Goal: Task Accomplishment & Management: Manage account settings

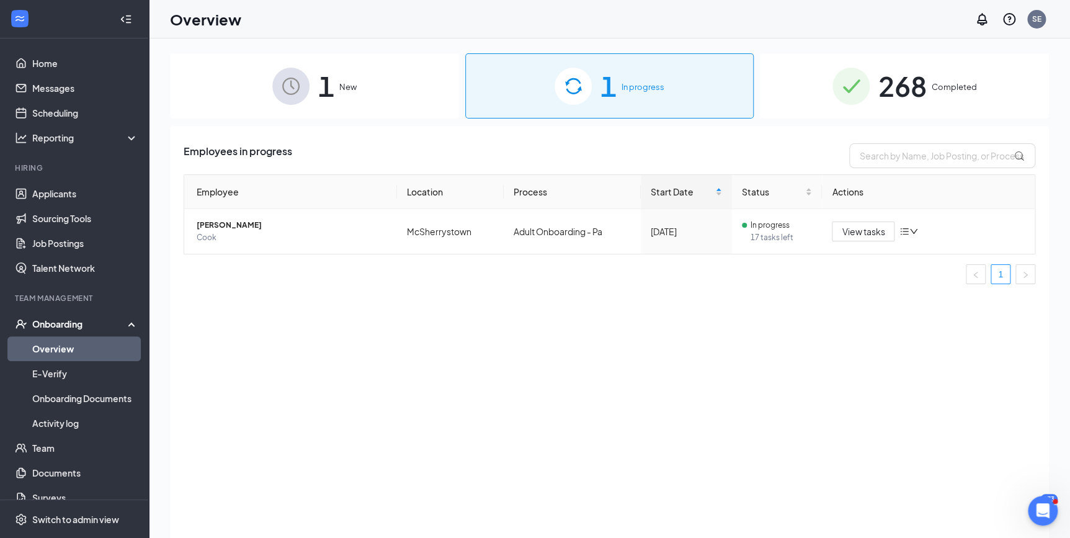
click at [359, 101] on div "1 New" at bounding box center [314, 85] width 289 height 65
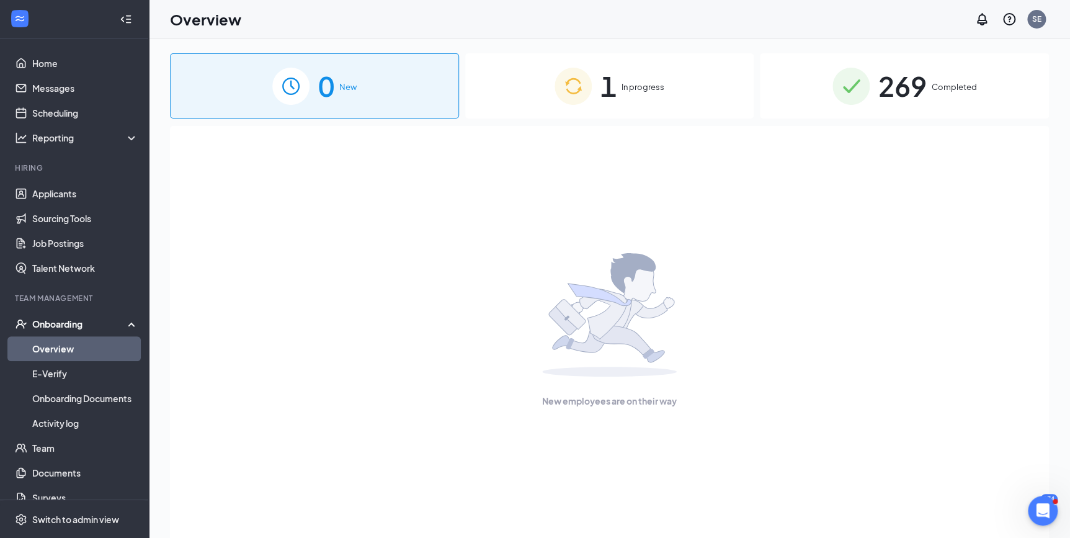
click at [515, 104] on div "1 In progress" at bounding box center [609, 85] width 289 height 65
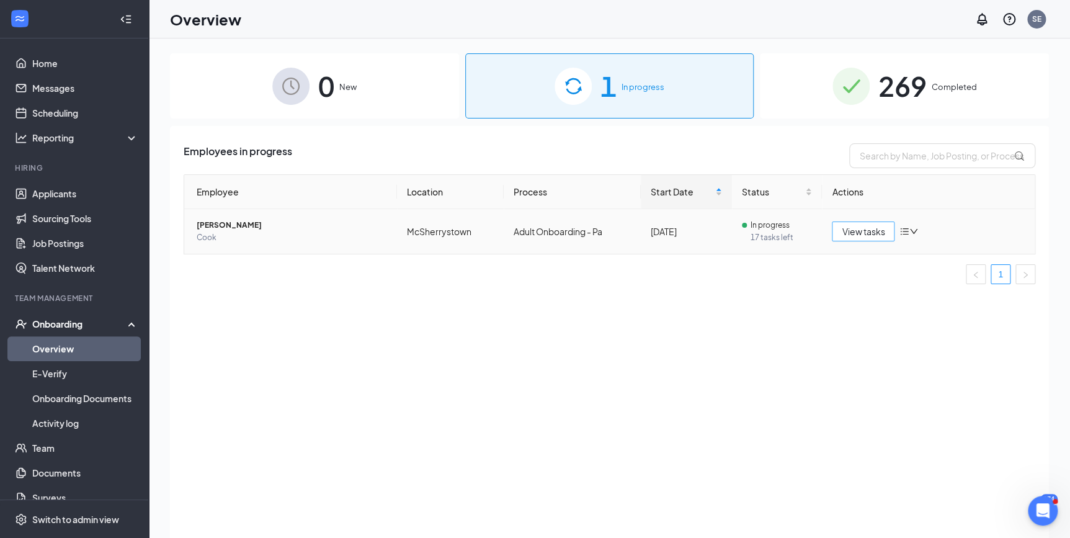
click at [867, 230] on span "View tasks" at bounding box center [863, 232] width 43 height 14
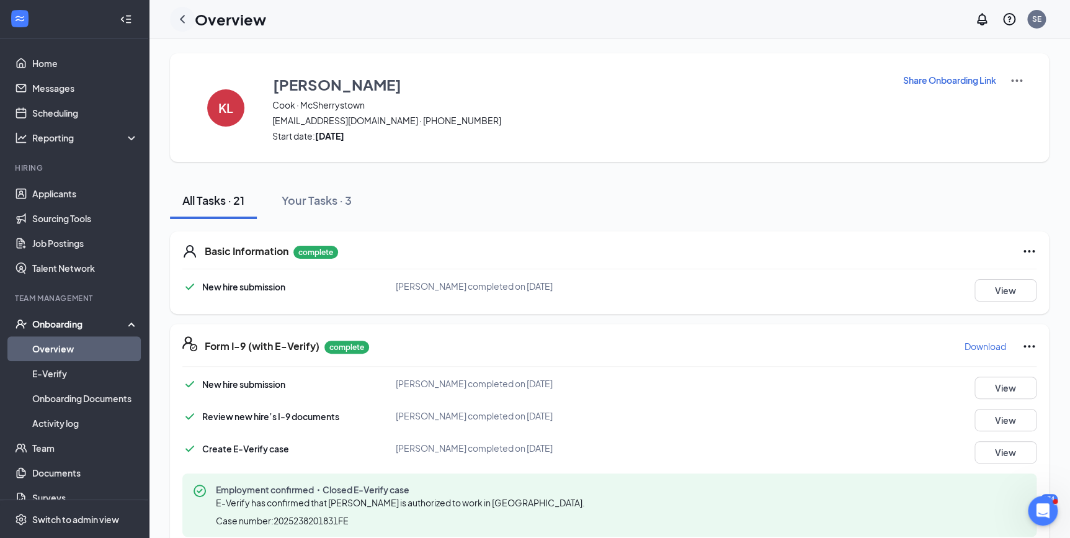
click at [180, 18] on icon "ChevronLeft" at bounding box center [182, 19] width 15 height 15
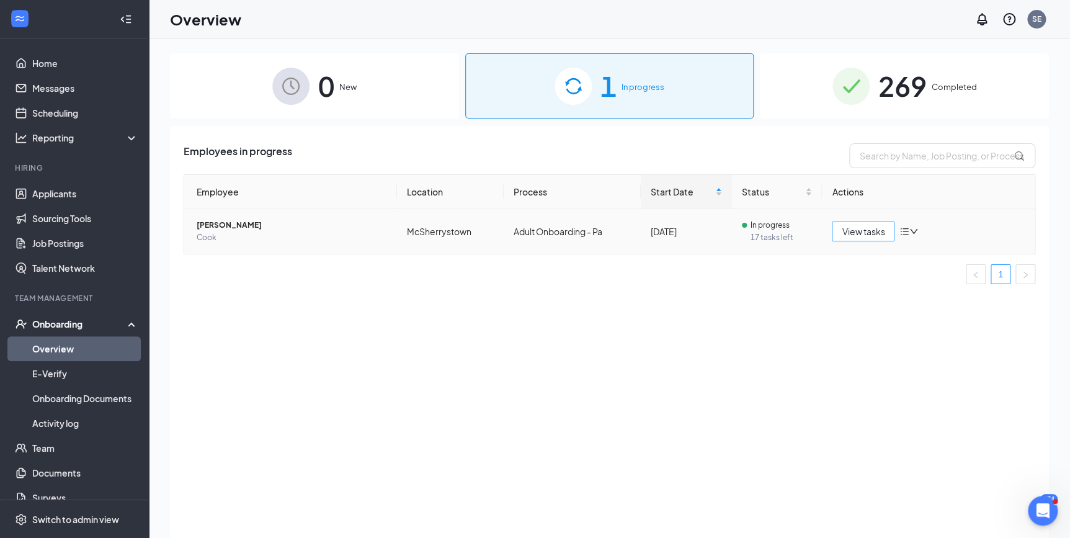
click at [852, 229] on span "View tasks" at bounding box center [863, 232] width 43 height 14
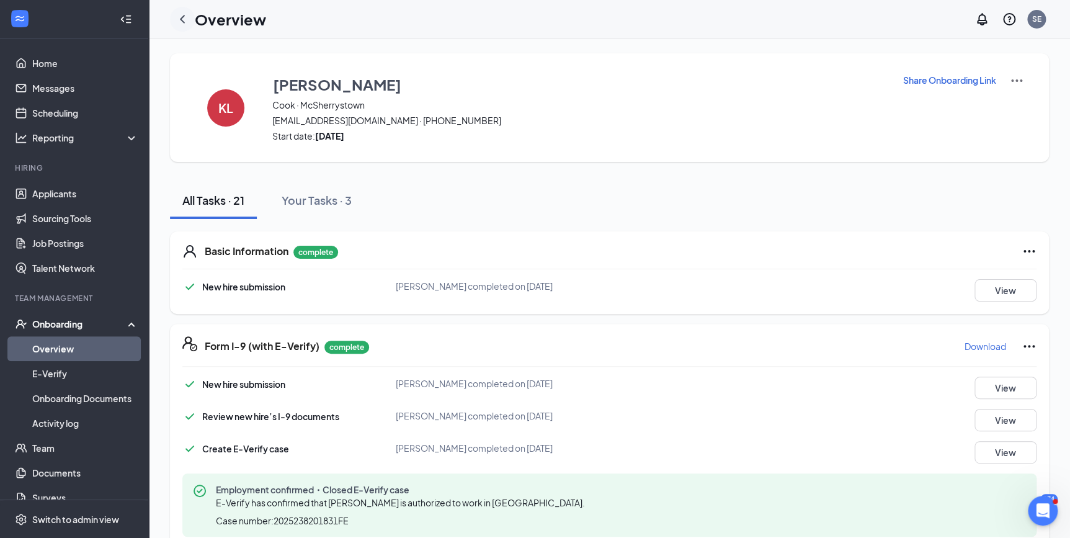
click at [184, 19] on icon "ChevronLeft" at bounding box center [182, 19] width 15 height 15
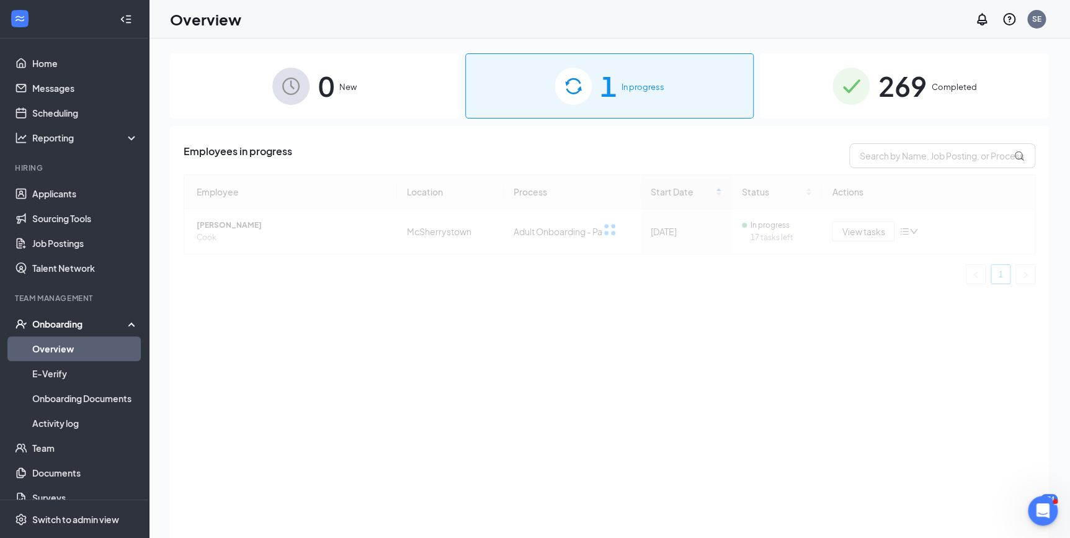
click at [794, 93] on div "269 Completed" at bounding box center [904, 85] width 289 height 65
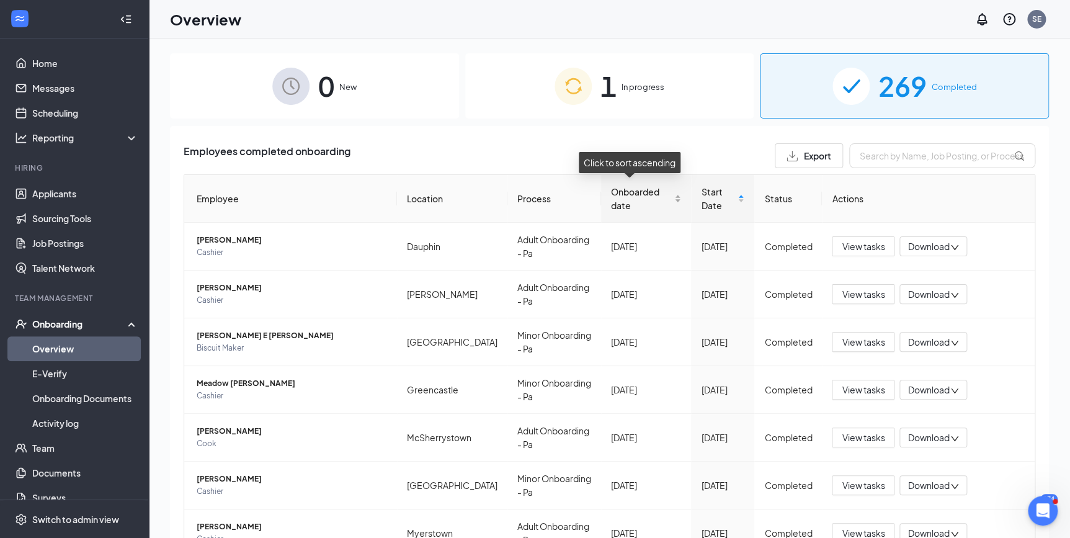
click at [644, 209] on span "Onboarded date" at bounding box center [641, 198] width 61 height 27
click at [644, 209] on div "Employee Location Process Onboarded date Start Date Status Actions [PERSON_NAME…" at bounding box center [610, 452] width 852 height 556
click at [632, 212] on div "Onboarded date" at bounding box center [646, 198] width 70 height 27
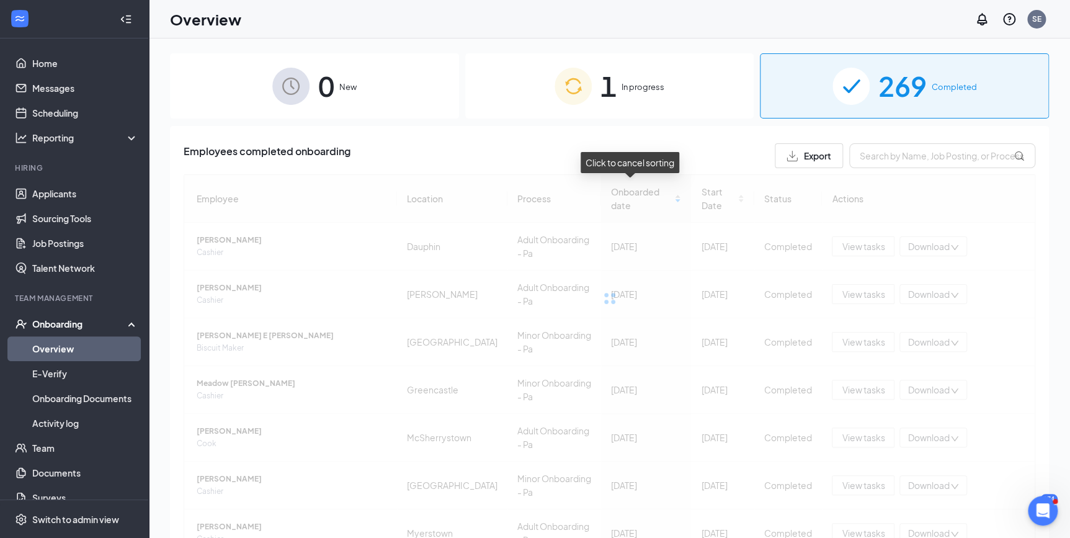
click at [632, 213] on div "Employee Location Process Onboarded date Start Date Status Actions [PERSON_NAME…" at bounding box center [610, 452] width 852 height 556
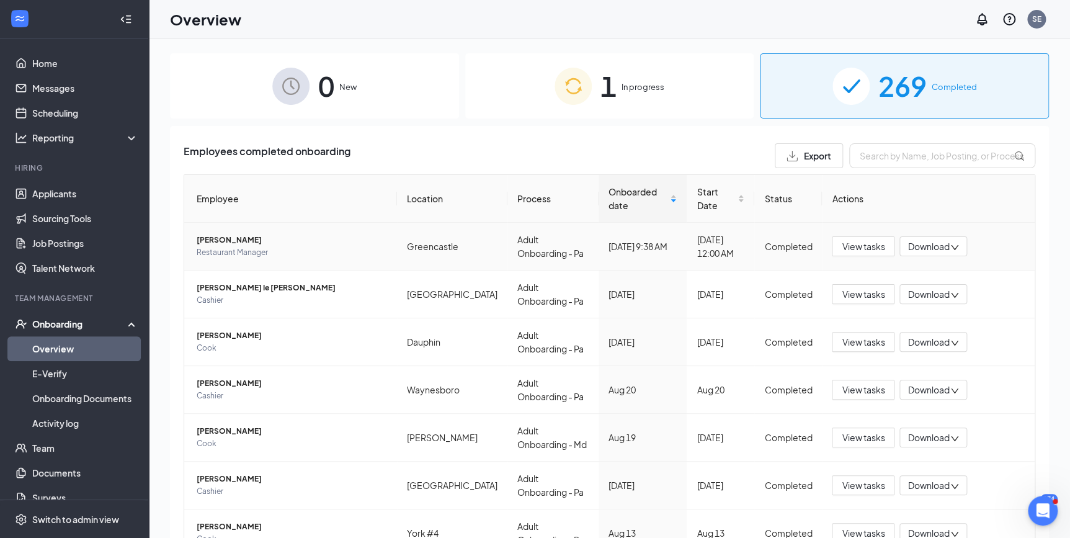
click at [922, 247] on span "Download" at bounding box center [929, 246] width 42 height 13
click at [931, 269] on div "Download summary" at bounding box center [968, 276] width 134 height 15
click at [266, 254] on span "Restaurant Manager" at bounding box center [292, 252] width 191 height 12
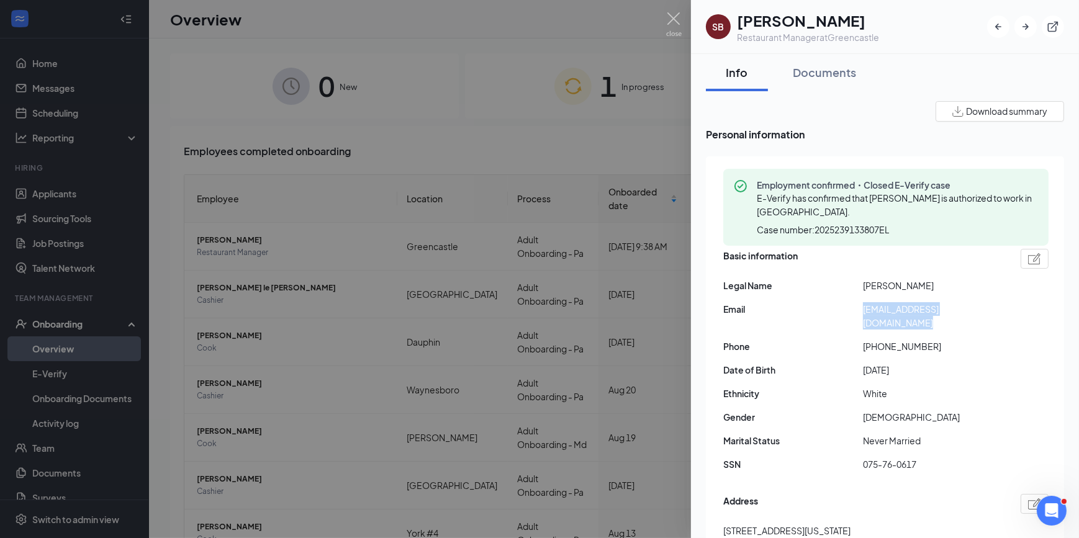
drag, startPoint x: 859, startPoint y: 310, endPoint x: 1017, endPoint y: 307, distance: 158.3
click at [1017, 307] on div "Email [EMAIL_ADDRESS][DOMAIN_NAME]" at bounding box center [885, 315] width 325 height 27
drag, startPoint x: 1017, startPoint y: 307, endPoint x: 959, endPoint y: 308, distance: 57.7
copy div "[EMAIL_ADDRESS][DOMAIN_NAME]"
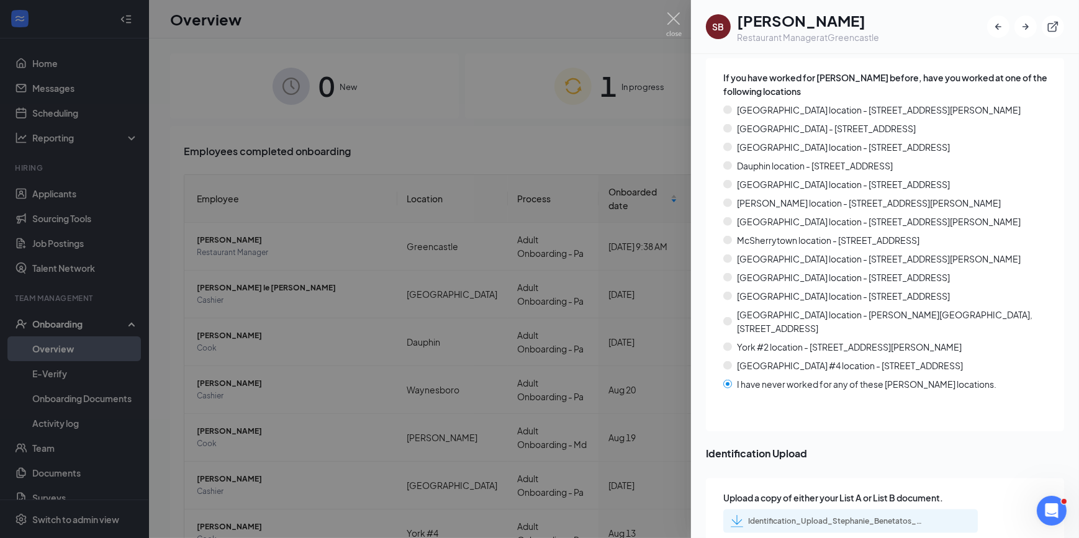
scroll to position [1937, 0]
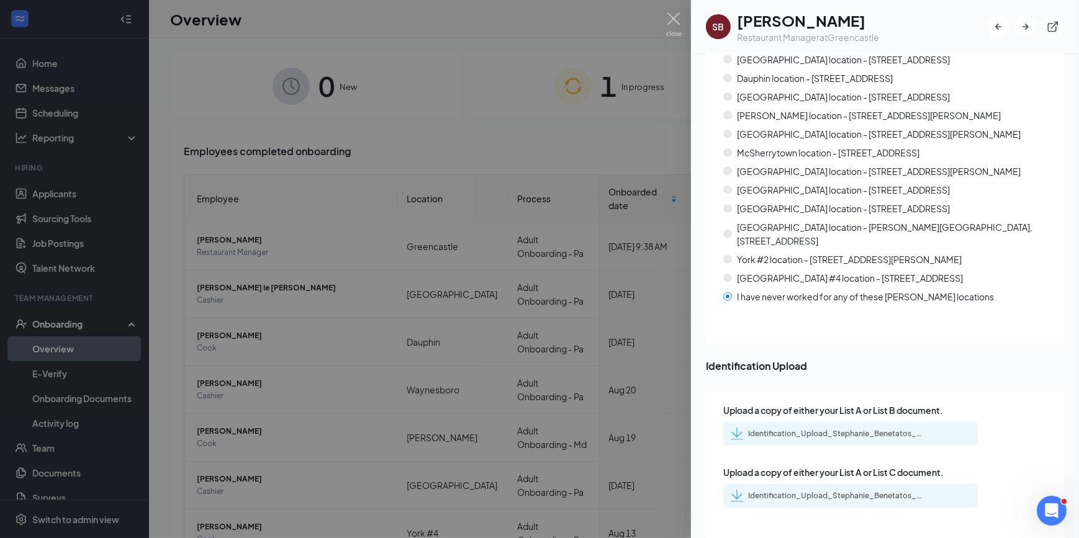
click at [794, 429] on div "Identification_Upload_Stephanie_Benetatos_uploadedfile_20250827.pdf.pdf" at bounding box center [835, 434] width 174 height 10
click at [846, 491] on div "Identification_Upload_Stephanie_Benetatos_uploadedfile_20250827.pdf.pdf" at bounding box center [835, 496] width 174 height 10
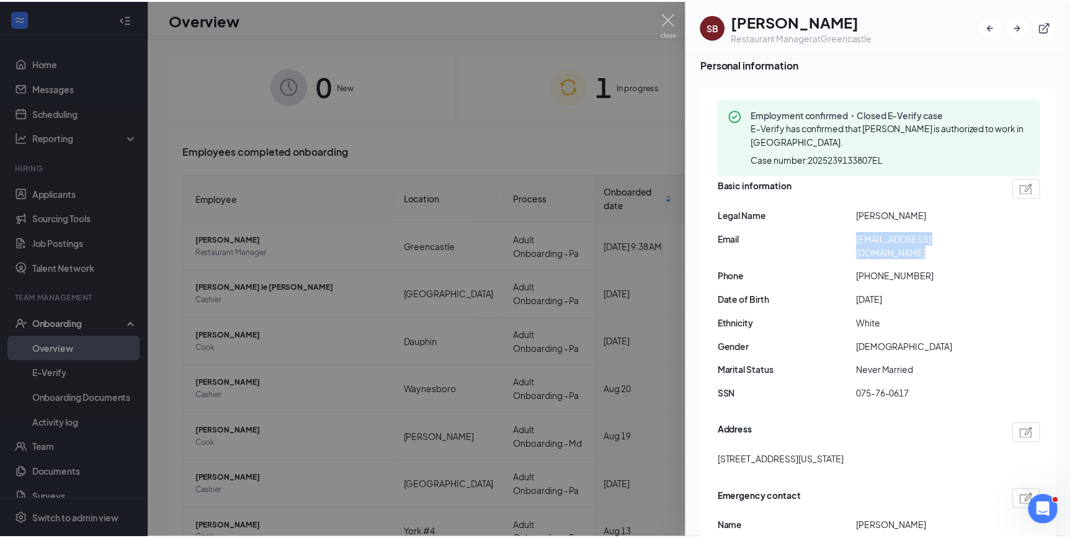
scroll to position [0, 0]
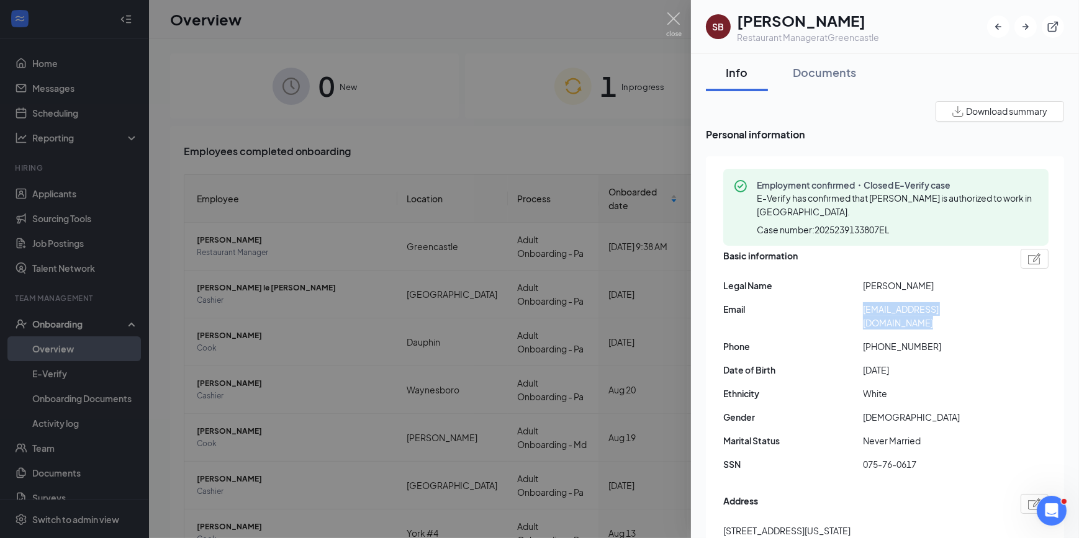
copy div "[EMAIL_ADDRESS][DOMAIN_NAME]"
click at [672, 14] on img at bounding box center [674, 24] width 16 height 24
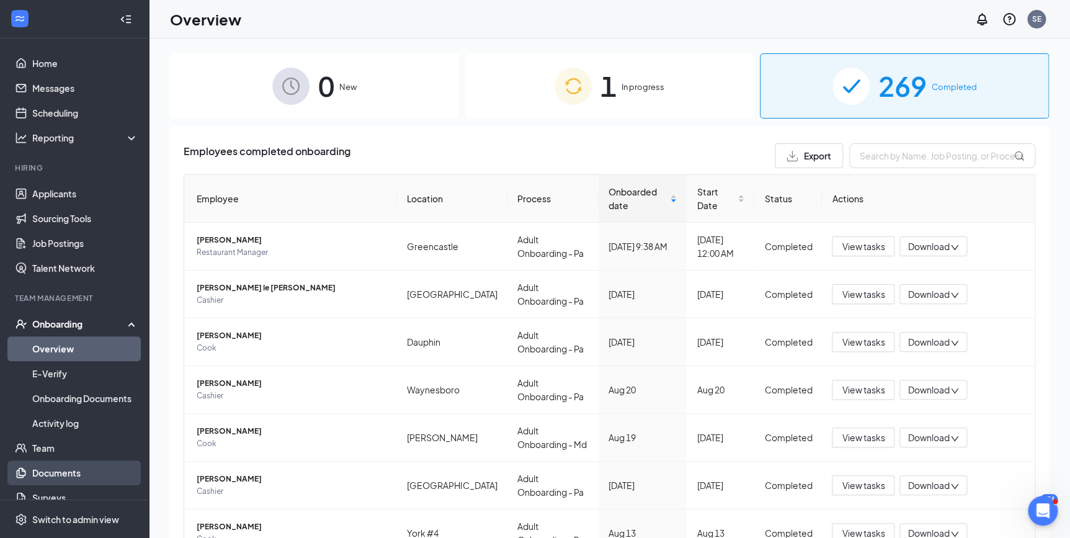
click at [45, 473] on link "Documents" at bounding box center [85, 472] width 106 height 25
